Goal: Information Seeking & Learning: Find specific fact

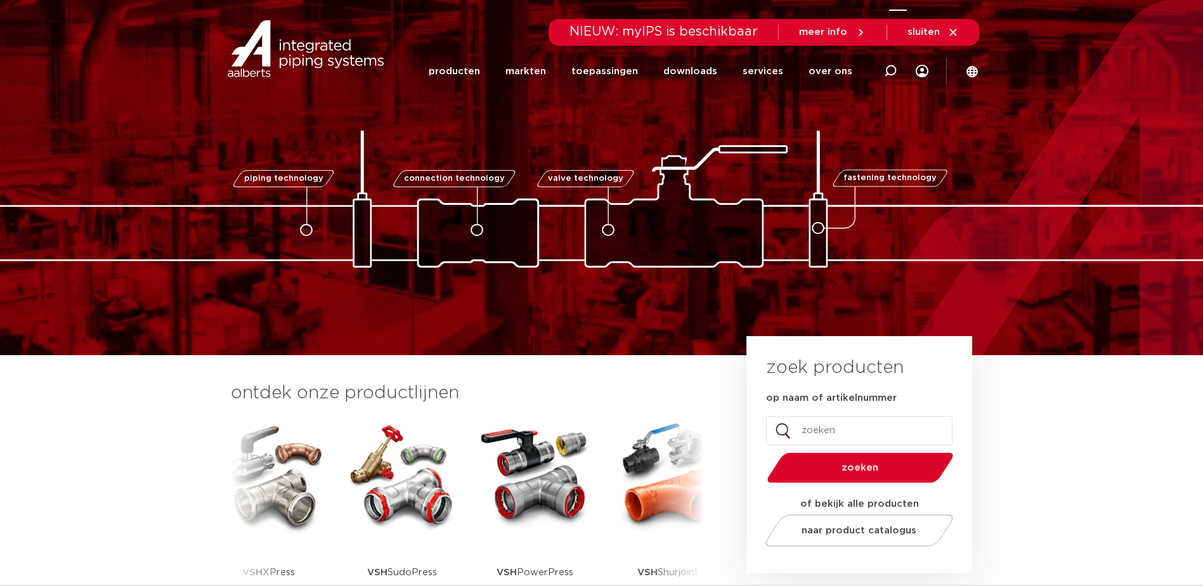
click at [897, 68] on div at bounding box center [890, 71] width 51 height 52
type input "verloop sok"
click button "Zoeken" at bounding box center [0, 0] width 0 height 0
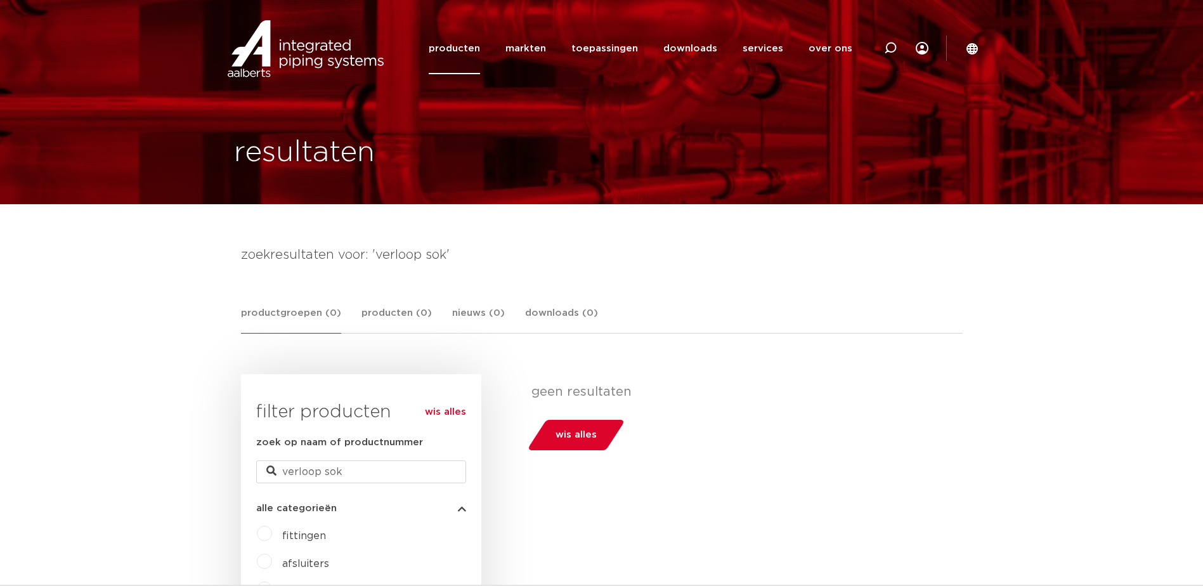
scroll to position [63, 0]
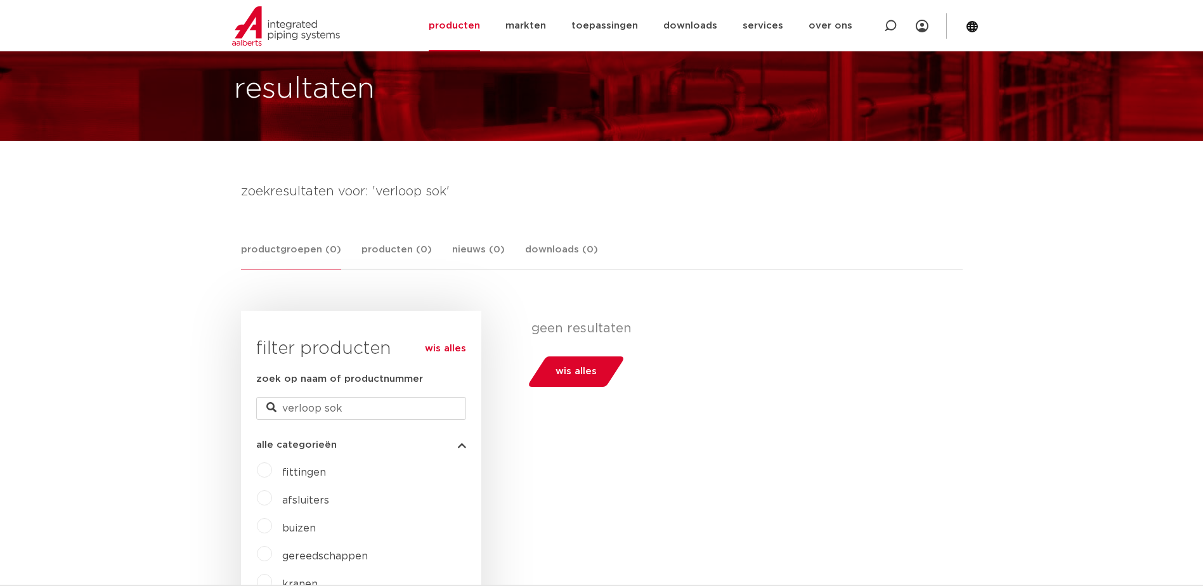
click at [301, 476] on span "fittingen" at bounding box center [304, 472] width 44 height 10
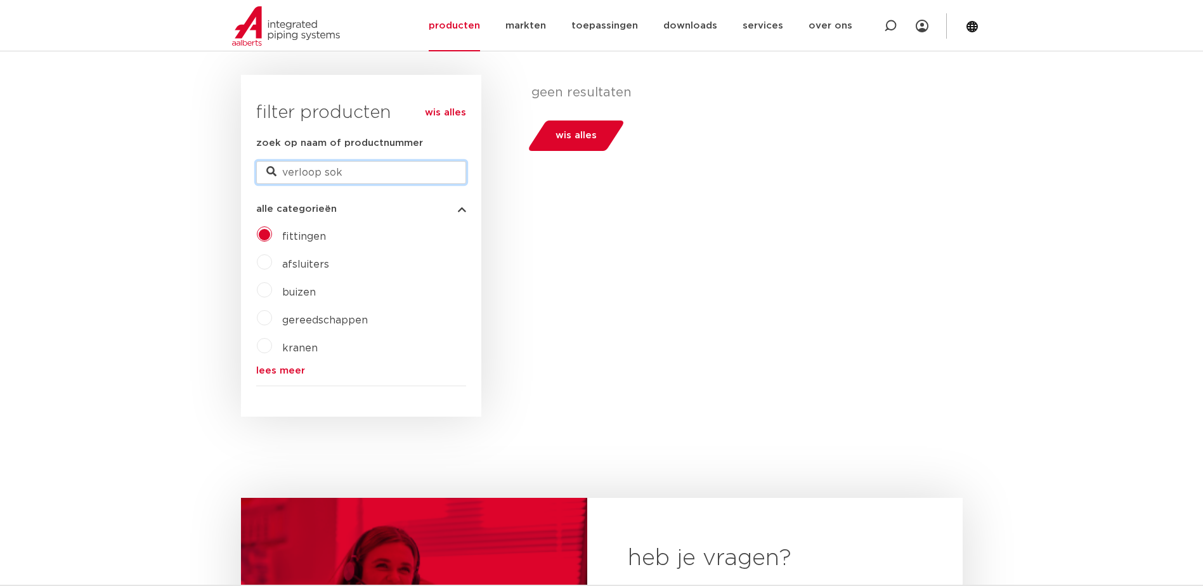
drag, startPoint x: 319, startPoint y: 168, endPoint x: 330, endPoint y: 187, distance: 22.2
click at [321, 174] on input "verloop sok" at bounding box center [361, 172] width 210 height 23
type input "verloopsok"
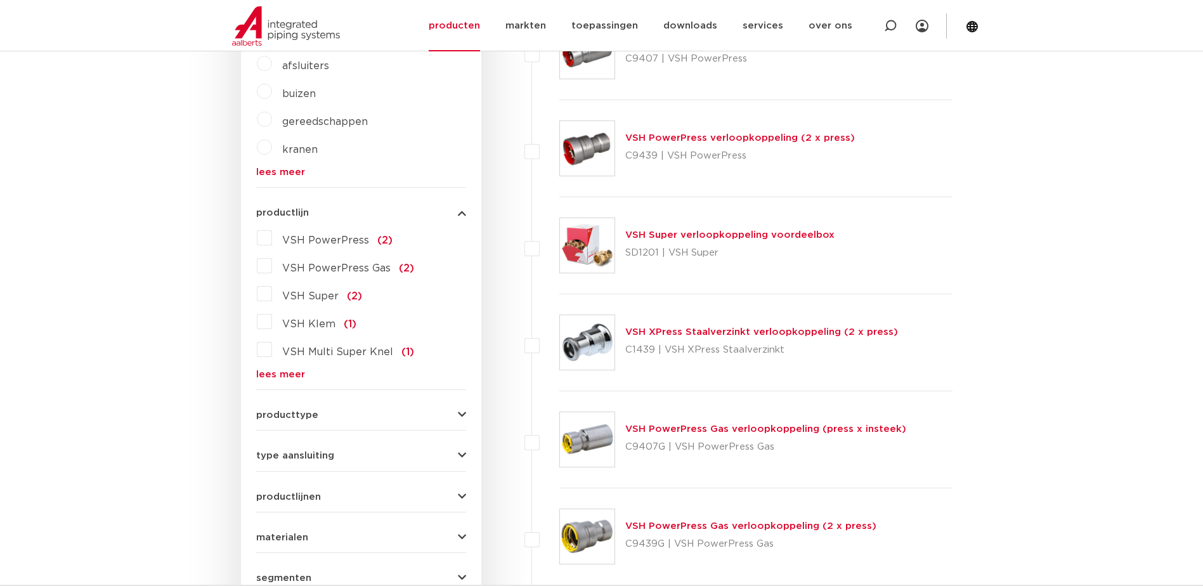
scroll to position [507, 0]
